Goal: Task Accomplishment & Management: Use online tool/utility

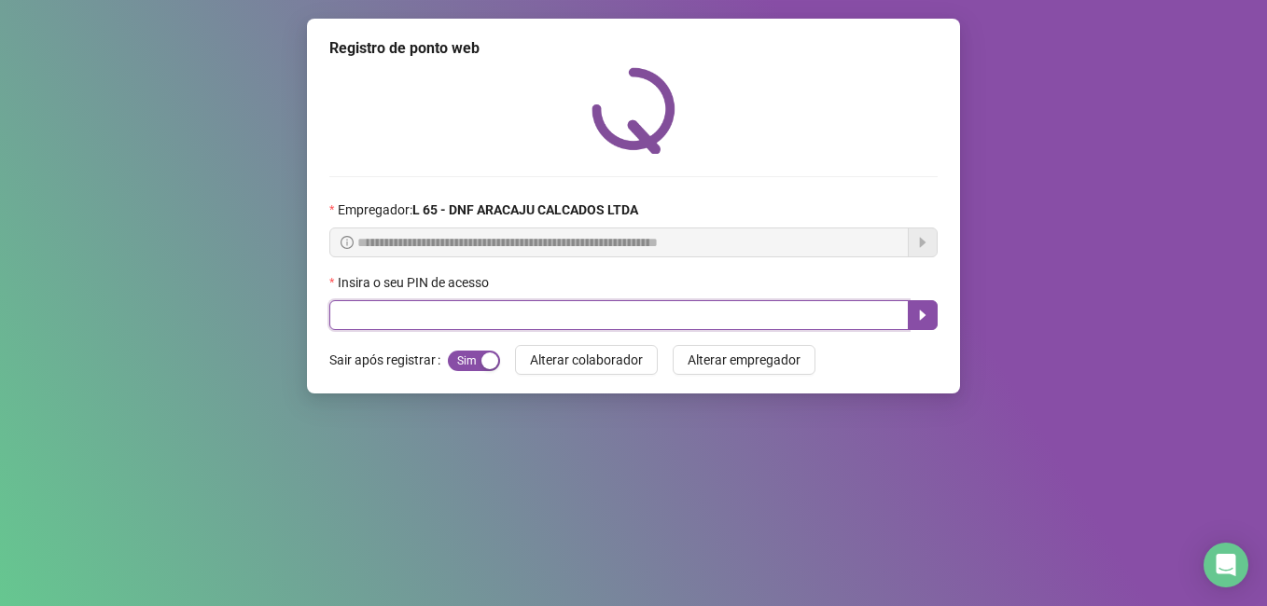
click at [377, 323] on input "text" at bounding box center [618, 315] width 579 height 30
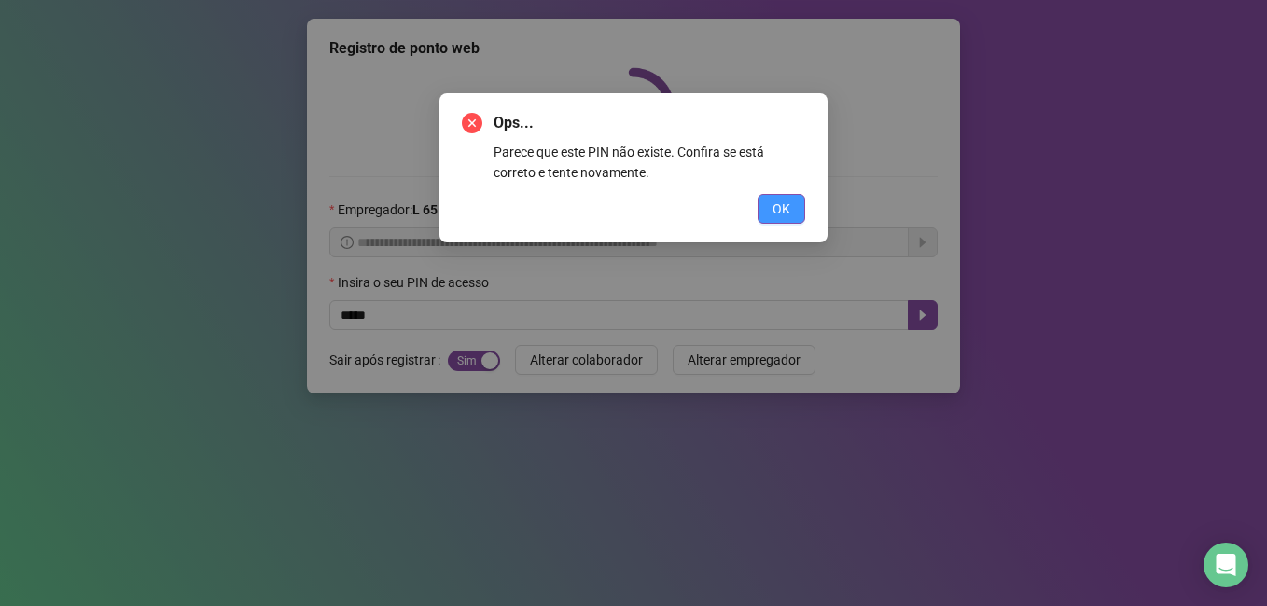
click at [771, 204] on button "OK" at bounding box center [781, 209] width 48 height 30
click at [771, 204] on div "Ops... Parece que este PIN não existe. Confira se está correto e tente novament…" at bounding box center [633, 303] width 1267 height 606
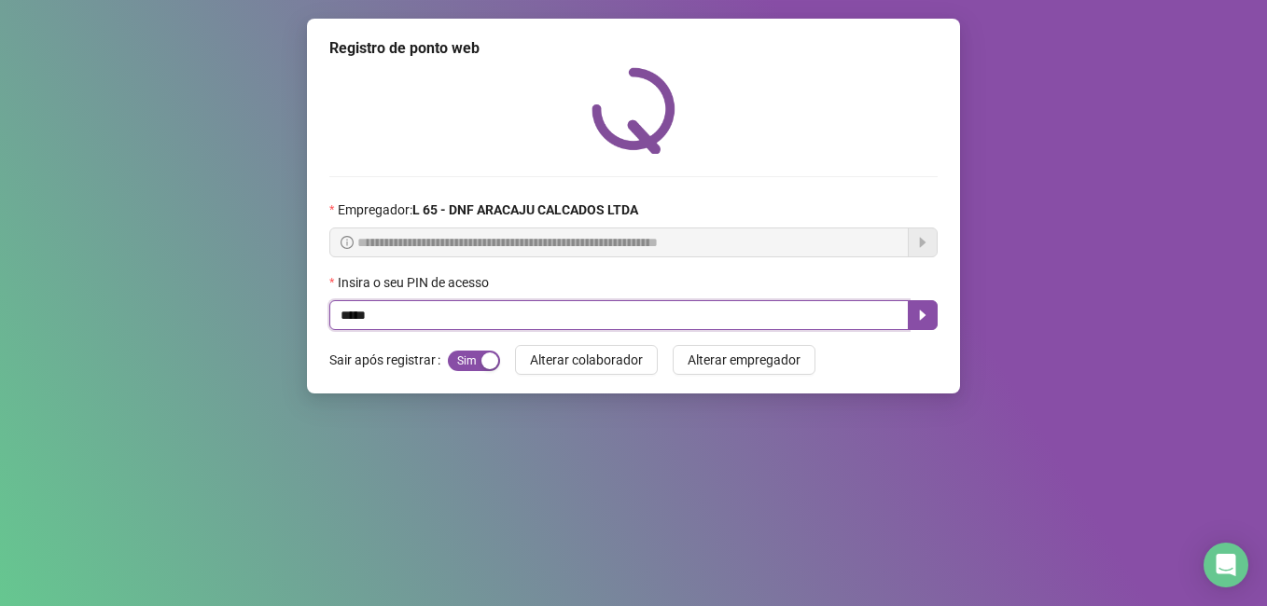
click at [355, 317] on input "*****" at bounding box center [618, 315] width 579 height 30
type input "*****"
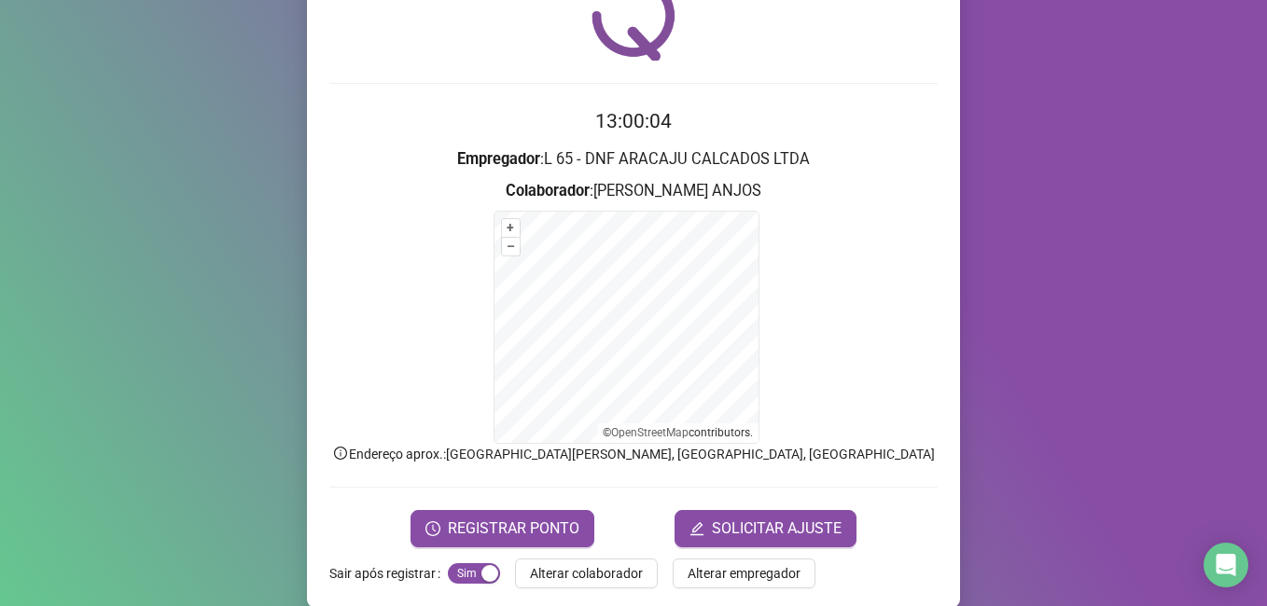
scroll to position [117, 0]
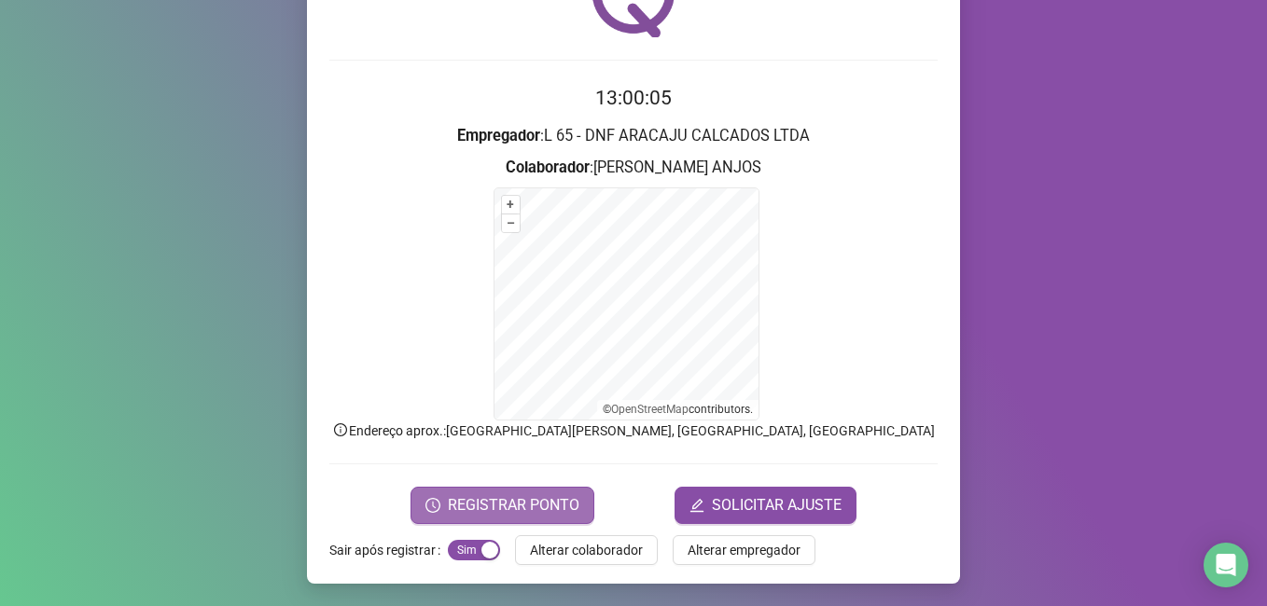
click at [521, 507] on span "REGISTRAR PONTO" at bounding box center [514, 505] width 132 height 22
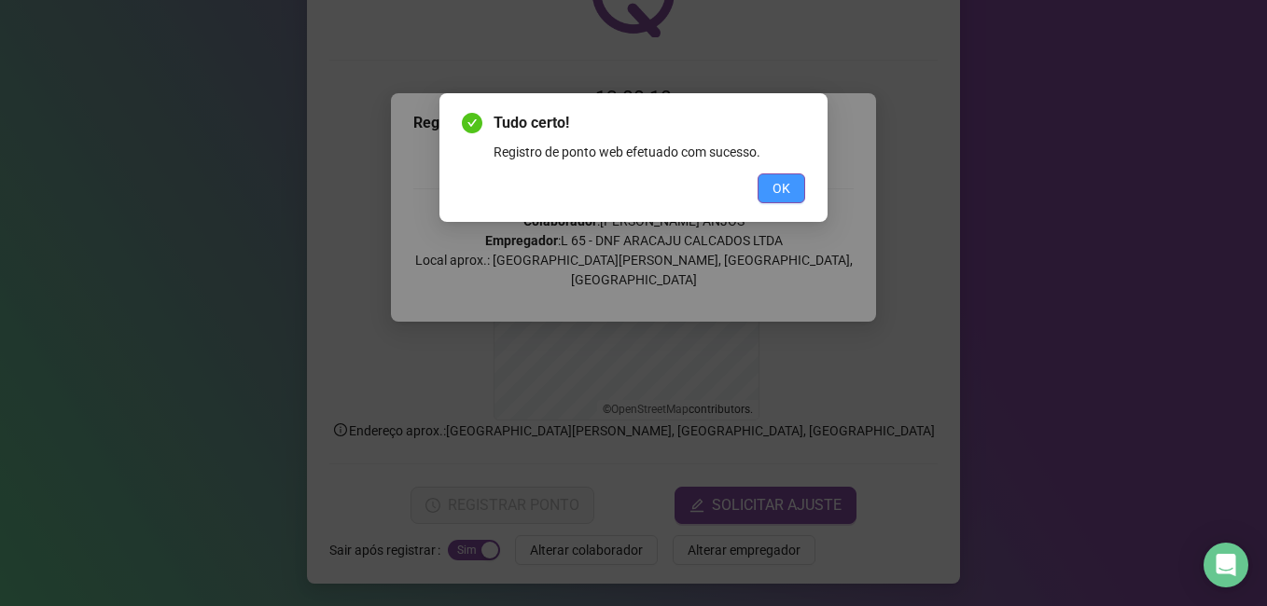
click at [786, 192] on span "OK" at bounding box center [781, 188] width 18 height 21
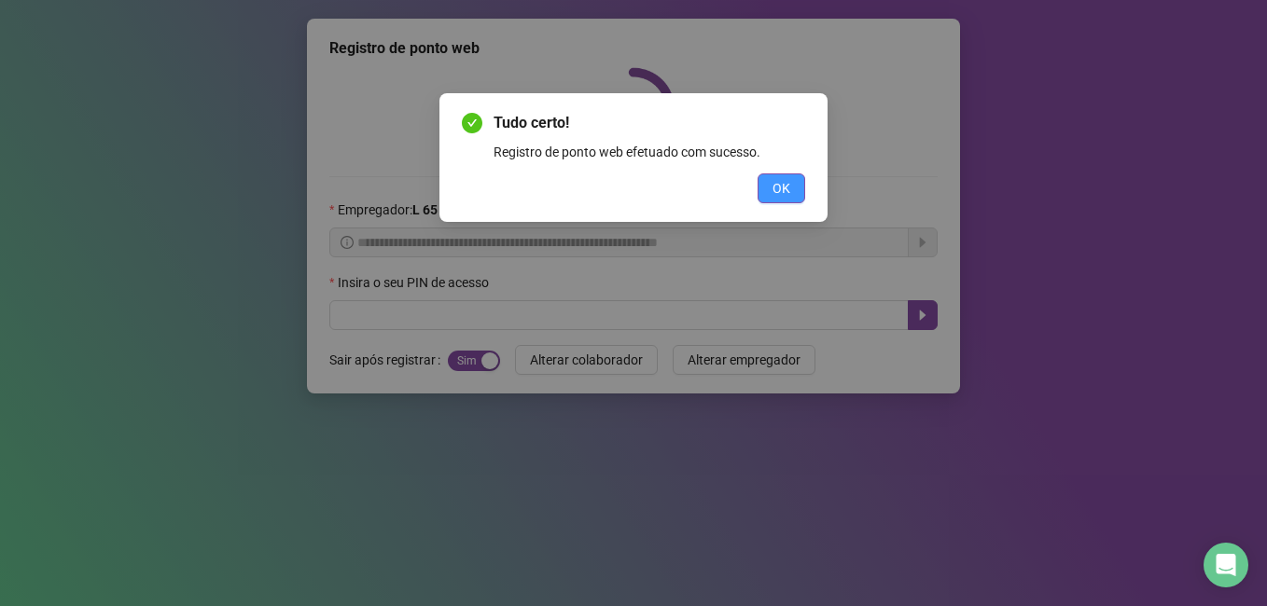
scroll to position [0, 0]
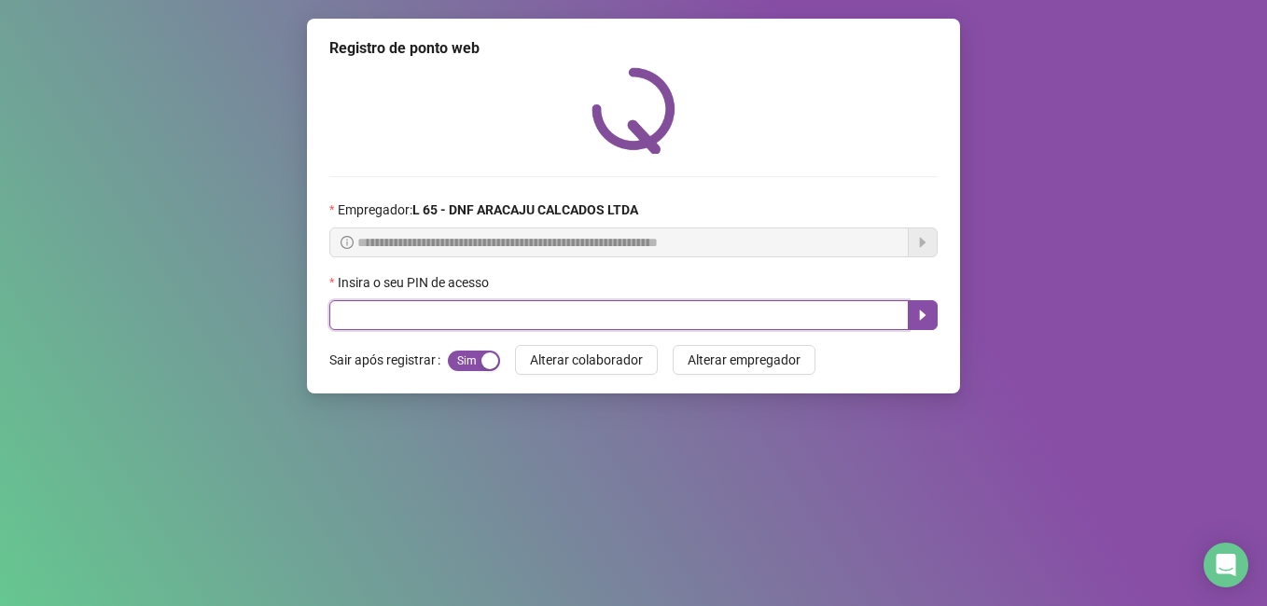
click at [637, 310] on input "text" at bounding box center [618, 315] width 579 height 30
type input "*****"
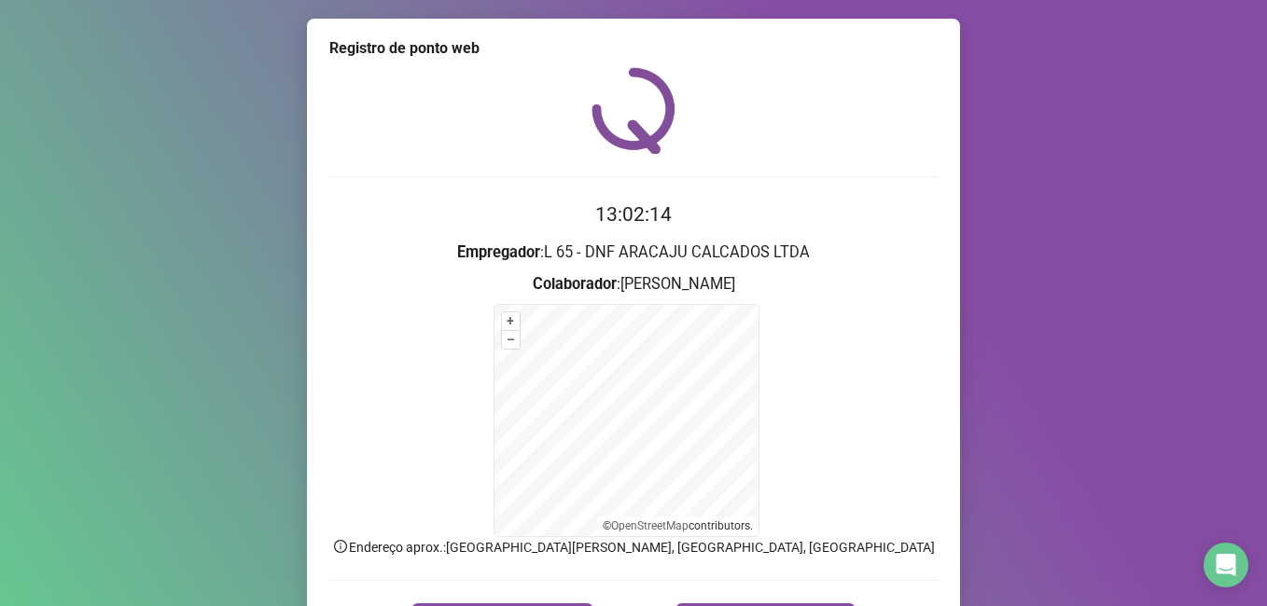
scroll to position [117, 0]
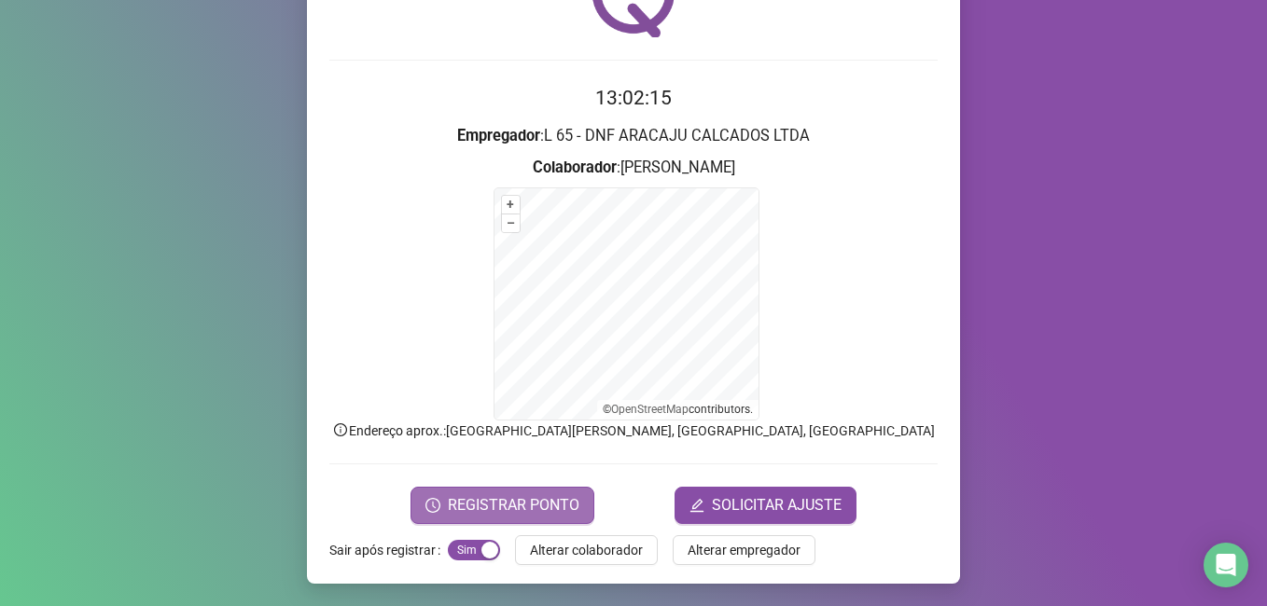
click at [552, 505] on span "REGISTRAR PONTO" at bounding box center [514, 505] width 132 height 22
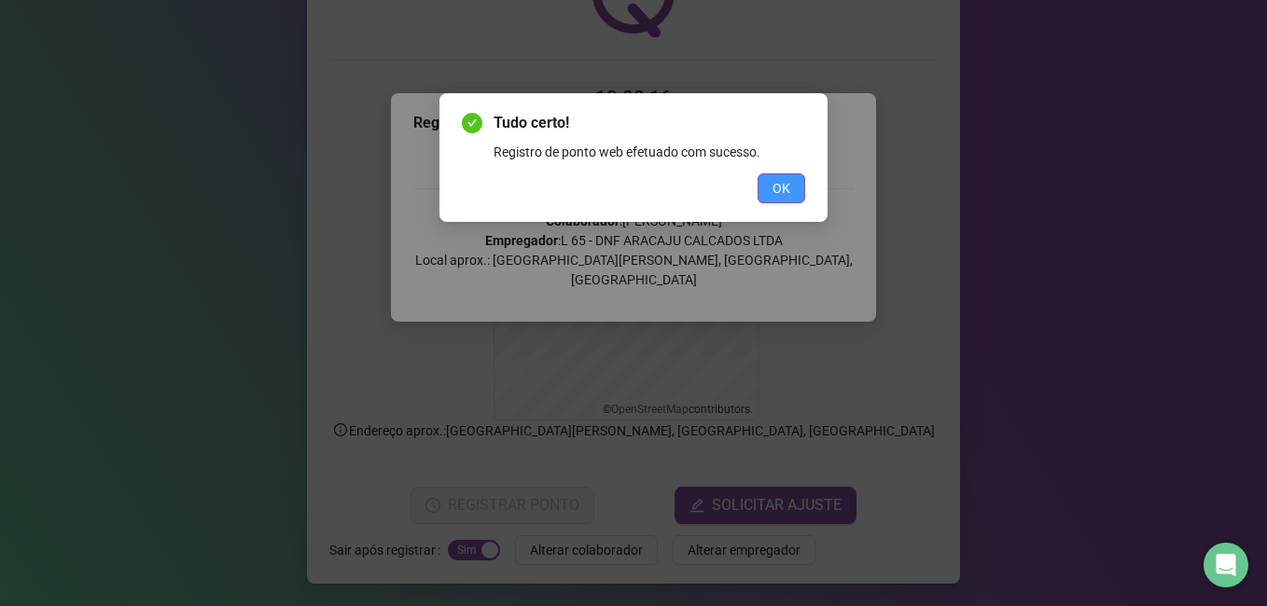
click at [798, 182] on button "OK" at bounding box center [781, 189] width 48 height 30
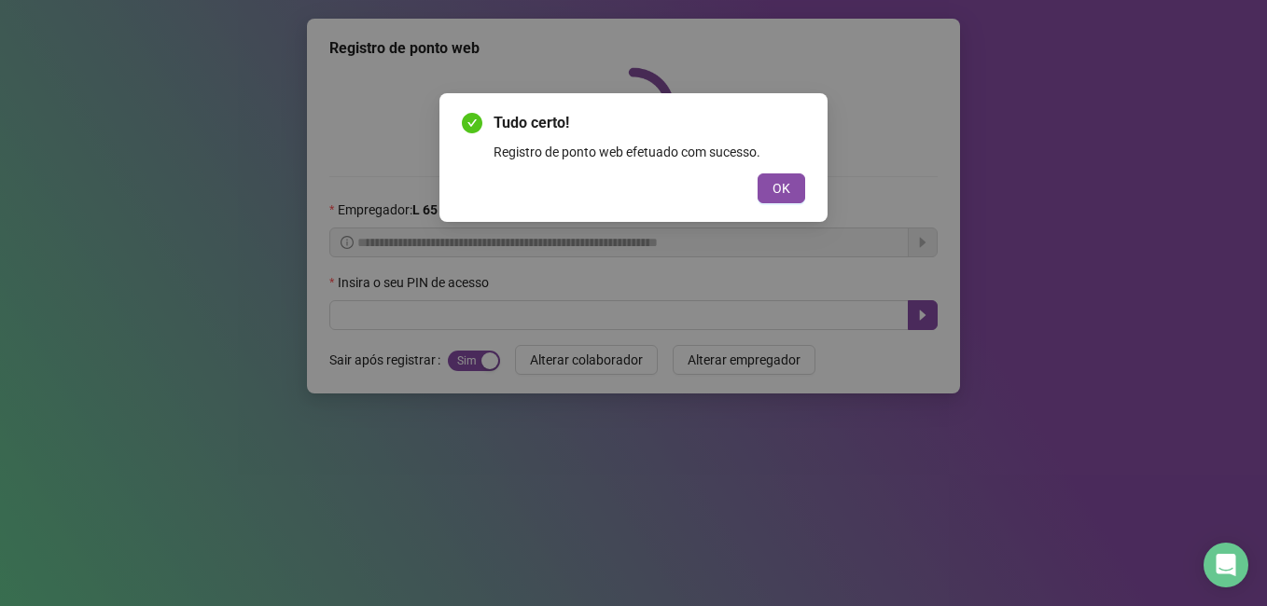
scroll to position [0, 0]
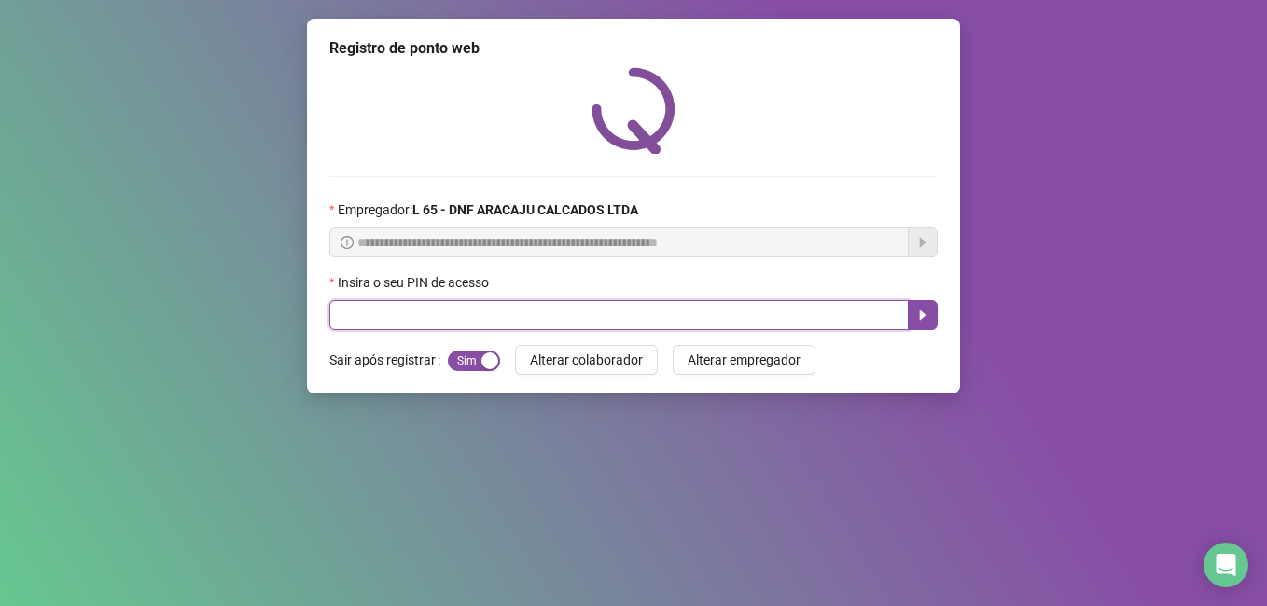
click at [370, 325] on input "text" at bounding box center [618, 315] width 579 height 30
type input "*****"
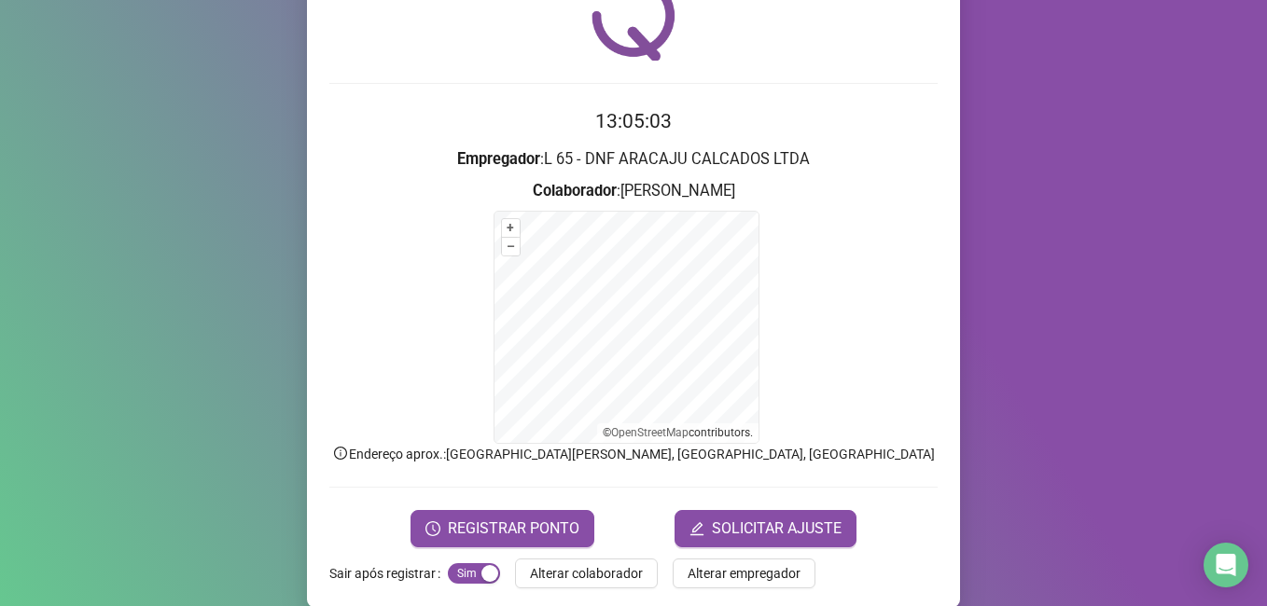
scroll to position [117, 0]
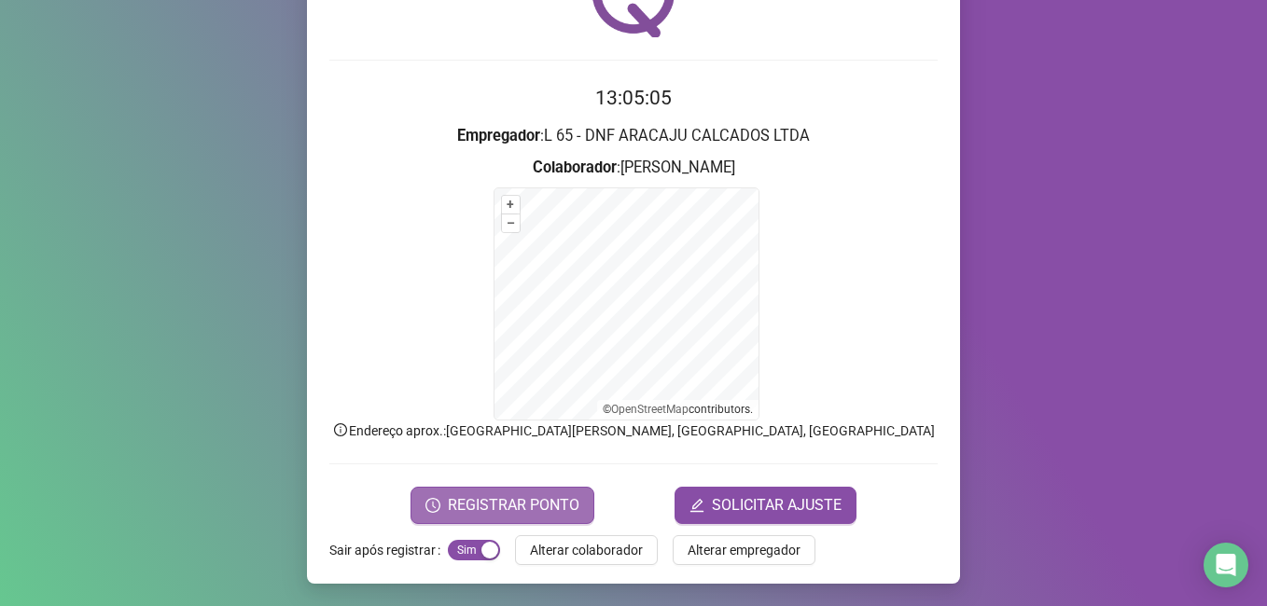
click at [506, 512] on span "REGISTRAR PONTO" at bounding box center [514, 505] width 132 height 22
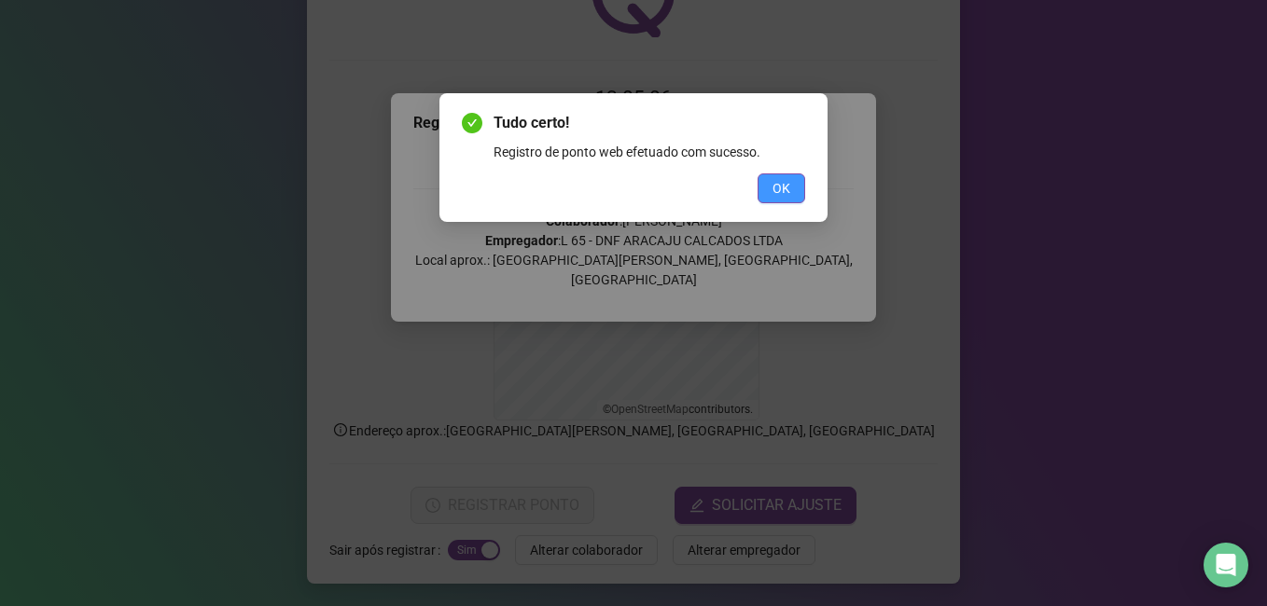
click at [777, 191] on span "OK" at bounding box center [781, 188] width 18 height 21
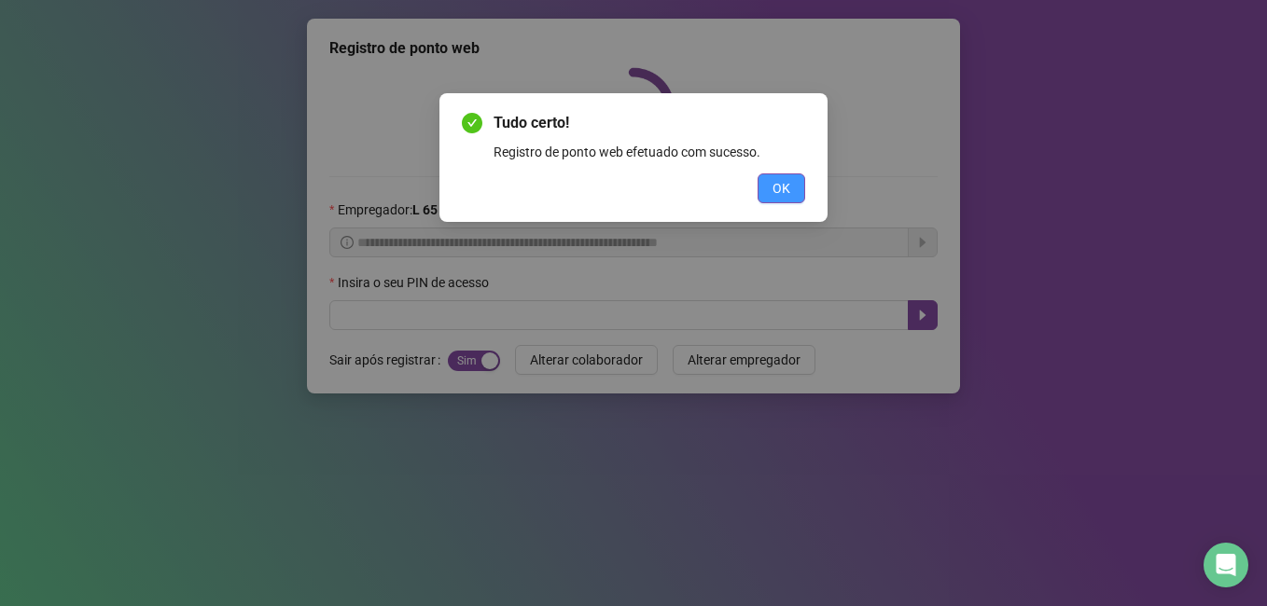
scroll to position [0, 0]
